Goal: Check status

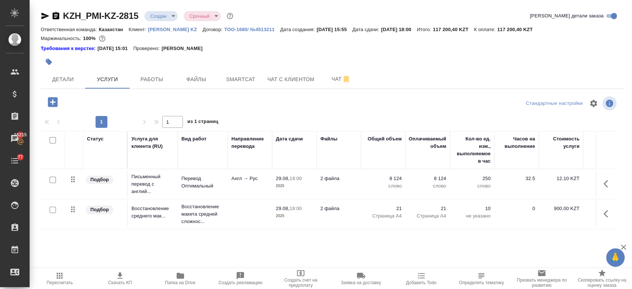
click at [245, 50] on div "Требования к верстке: [DATE] 15:01 Проверено: [PERSON_NAME]" at bounding box center [332, 48] width 583 height 7
click at [64, 75] on span "Детали" at bounding box center [63, 79] width 36 height 9
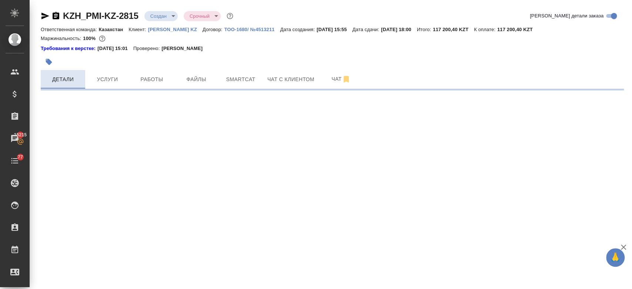
select select "RU"
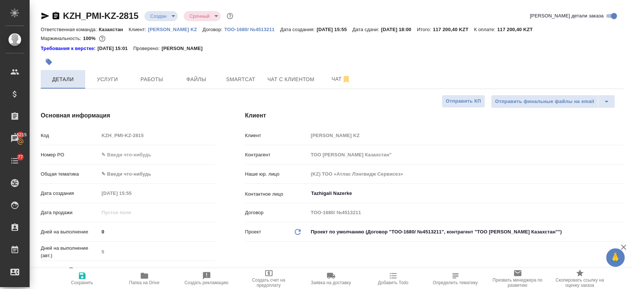
type textarea "x"
click at [267, 61] on div at bounding box center [235, 62] width 389 height 16
type textarea "x"
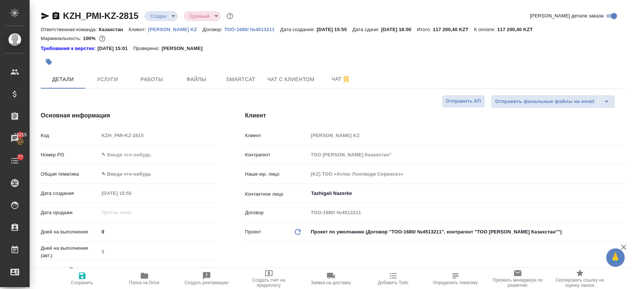
type textarea "x"
